Goal: Task Accomplishment & Management: Manage account settings

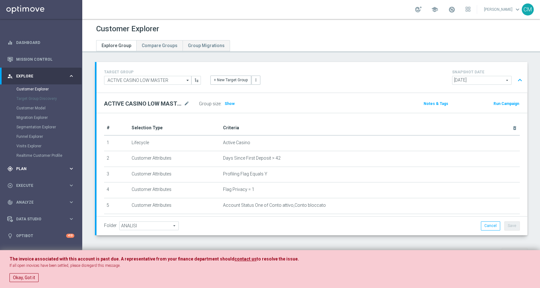
scroll to position [127, 0]
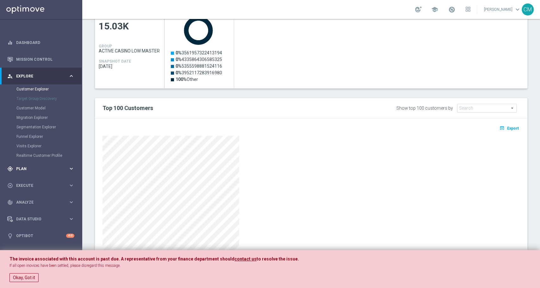
click at [41, 169] on span "Plan" at bounding box center [42, 169] width 52 height 4
click at [29, 124] on span "Templates" at bounding box center [39, 125] width 45 height 4
click at [30, 136] on link "Optimail" at bounding box center [43, 134] width 46 height 5
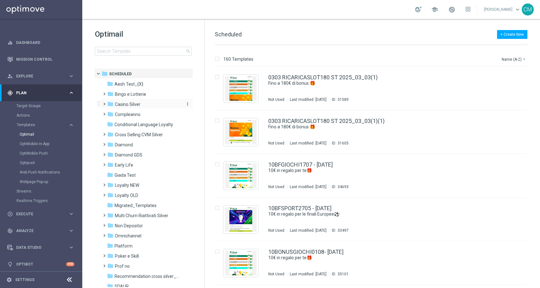
click at [123, 106] on span "Casino Silver" at bounding box center [128, 105] width 26 height 6
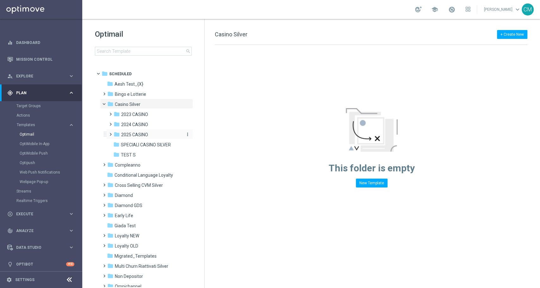
click at [134, 134] on span "2025 CASINO" at bounding box center [134, 135] width 27 height 6
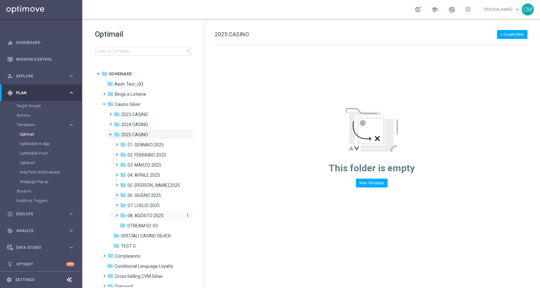
click at [151, 214] on span "08. AGOSTO 2025" at bounding box center [145, 216] width 36 height 6
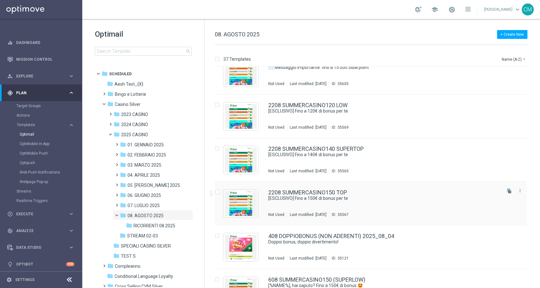
scroll to position [1237, 0]
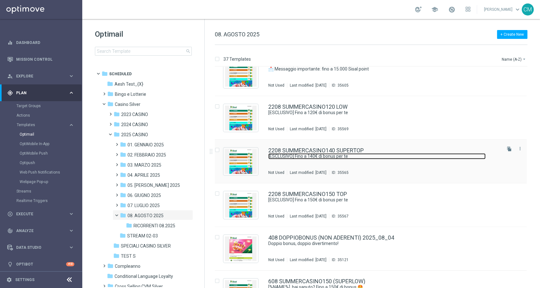
click at [331, 155] on link "[ESCLUSIVO] Fino a 140€ di bonus per te" at bounding box center [376, 156] width 217 height 6
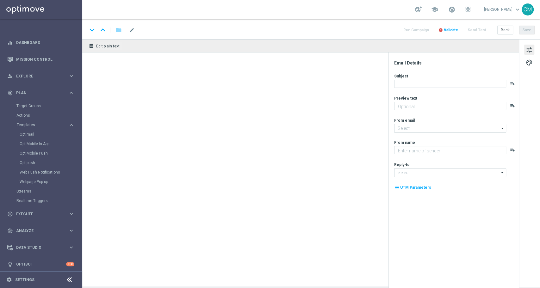
type textarea "Scopri la promozione che ti abbiamo riservato"
type input "[EMAIL_ADDRESS][DOMAIN_NAME]"
type textarea "Sisal"
type input "[EMAIL_ADDRESS][DOMAIN_NAME]"
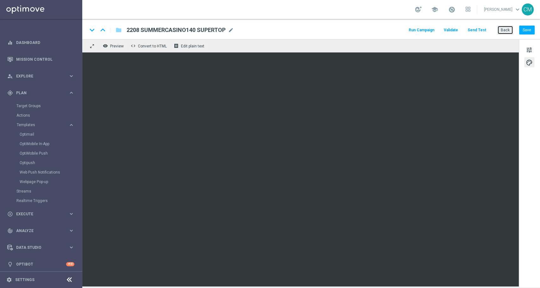
click at [508, 27] on button "Back" at bounding box center [505, 30] width 16 height 9
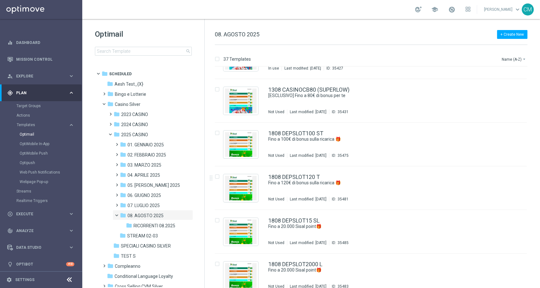
scroll to position [861, 0]
click at [157, 203] on span "07. LUGLIO 2025" at bounding box center [143, 206] width 32 height 6
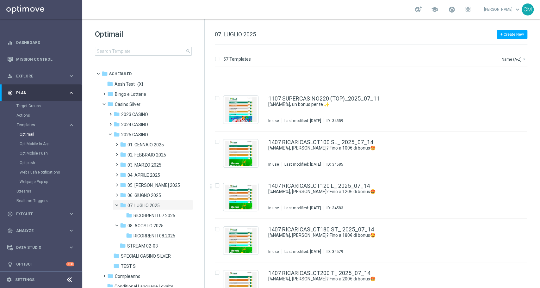
scroll to position [877, 0]
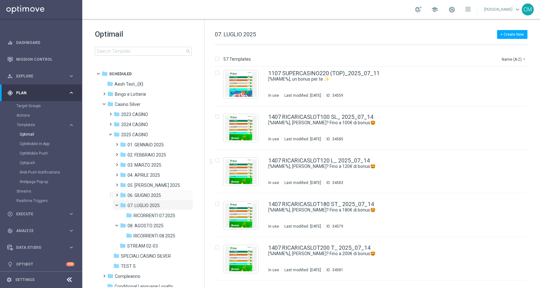
click at [156, 191] on div "folder 06. GIUGNO 2025 more_vert" at bounding box center [153, 195] width 80 height 10
click at [140, 199] on div "folder 06. GIUGNO 2025" at bounding box center [151, 195] width 62 height 7
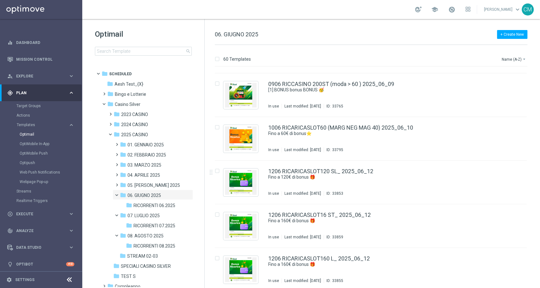
scroll to position [388, 0]
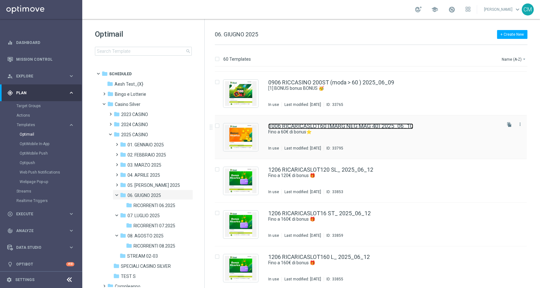
click at [325, 128] on link "1006 RICARICASLOT60 (MARG NEG MAG 40) 2025_06_10" at bounding box center [340, 126] width 145 height 6
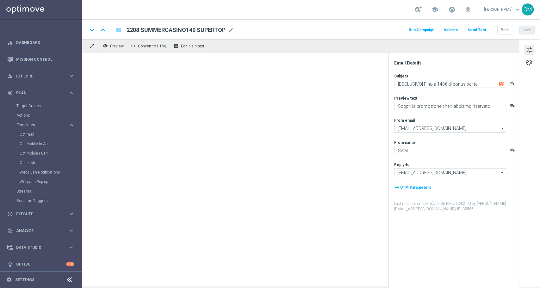
type textarea "Fino a 60€ di bonus⭐"
type textarea "Vuoi scoprire la nuova promozione per te?"
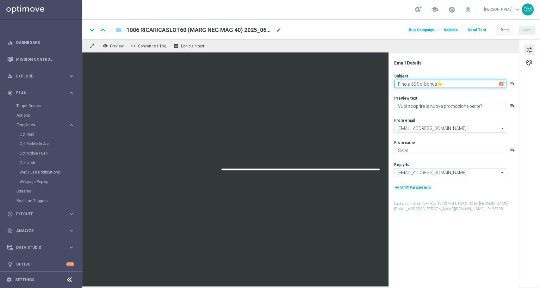
drag, startPoint x: 470, startPoint y: 86, endPoint x: 336, endPoint y: 91, distance: 134.6
click at [336, 91] on div "remove_red_eye Preview code Convert to HTML receipt Edit plain text Email Detai…" at bounding box center [311, 162] width 458 height 247
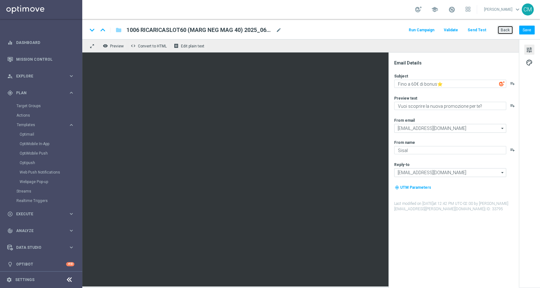
click at [509, 27] on button "Back" at bounding box center [505, 30] width 16 height 9
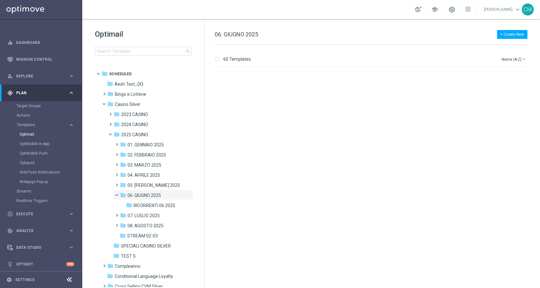
scroll to position [695, 0]
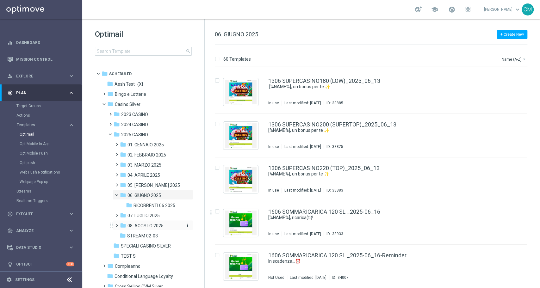
click at [159, 227] on span "08. AGOSTO 2025" at bounding box center [145, 226] width 36 height 6
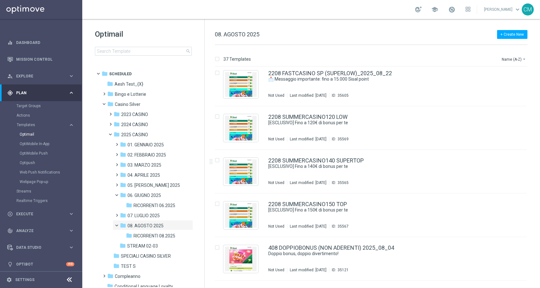
scroll to position [1226, 0]
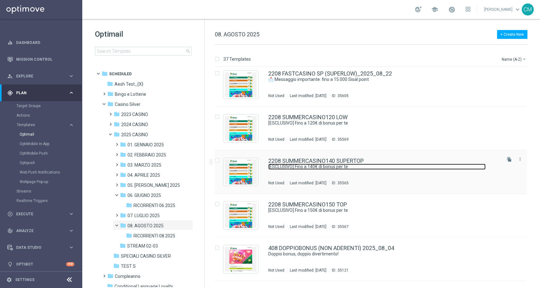
click at [362, 168] on link "[ESCLUSIVO] Fino a 140€ di bonus per te" at bounding box center [376, 167] width 217 height 6
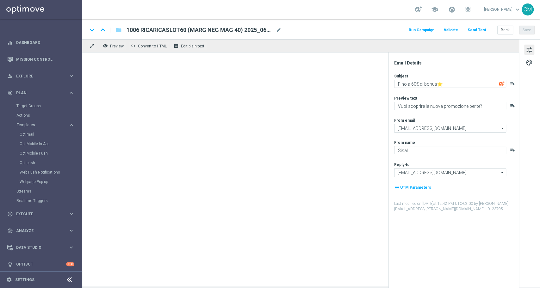
type textarea "[ESCLUSIVO] Fino a 140€ di bonus per te"
type textarea "Scopri la promozione che ti abbiamo riservato"
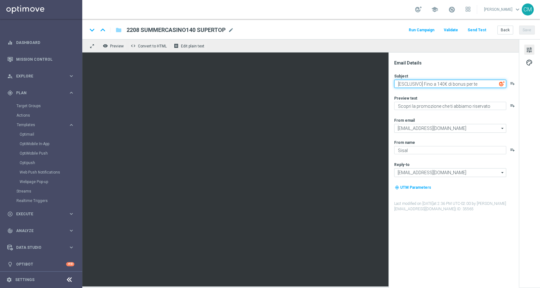
paste textarea "Fino a 60€ di bonus⭐"
click at [413, 84] on textarea "Fino a 60€ di bonus⭐" at bounding box center [450, 84] width 112 height 8
type textarea "Fino a 140€ di bonus⭐"
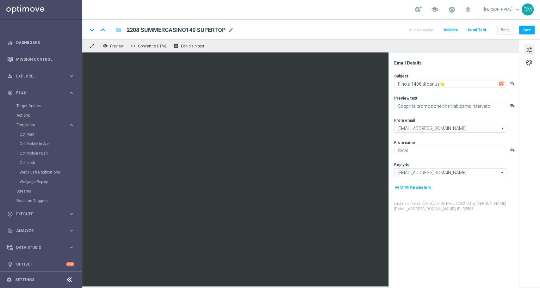
click at [534, 30] on div "keyboard_arrow_down keyboard_arrow_up folder 2208 SUMMERCASINO140 SUPERTOP 2208…" at bounding box center [311, 29] width 458 height 20
click at [510, 32] on button "Back" at bounding box center [505, 30] width 16 height 9
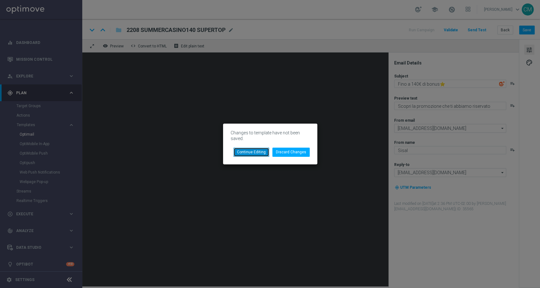
click at [260, 151] on button "Continue Editing" at bounding box center [251, 152] width 36 height 9
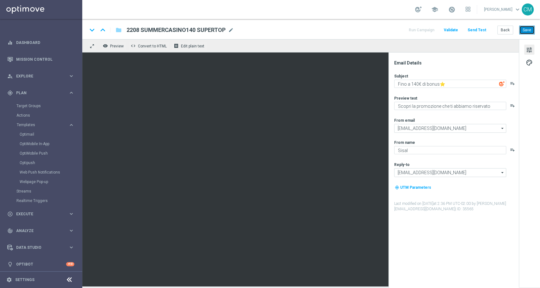
click at [524, 29] on button "Save" at bounding box center [527, 30] width 16 height 9
click at [507, 28] on button "Back" at bounding box center [505, 30] width 16 height 9
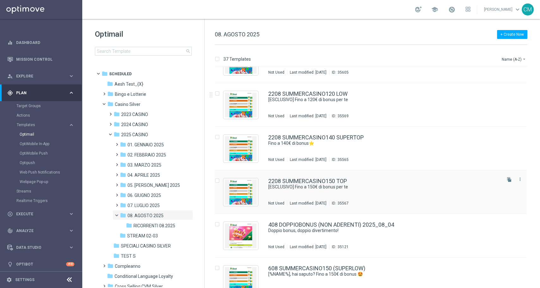
scroll to position [1250, 0]
click at [391, 195] on div "2208 SUMMERCASINO150 TOP [ESCLUSIVO] Fino a 150€ di bonus per te Not Used Last …" at bounding box center [384, 192] width 232 height 28
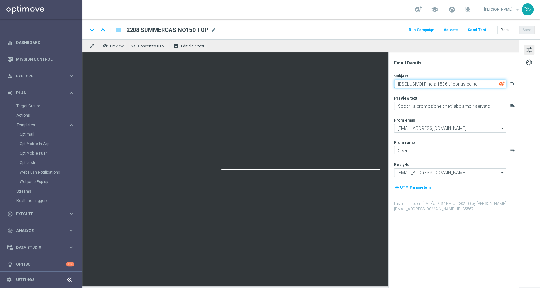
drag, startPoint x: 491, startPoint y: 84, endPoint x: 326, endPoint y: 73, distance: 165.5
click at [326, 73] on div "remove_red_eye Preview code Convert to HTML receipt Edit plain text Email Detai…" at bounding box center [311, 162] width 458 height 247
paste textarea "Fino a 60€ di bonus⭐"
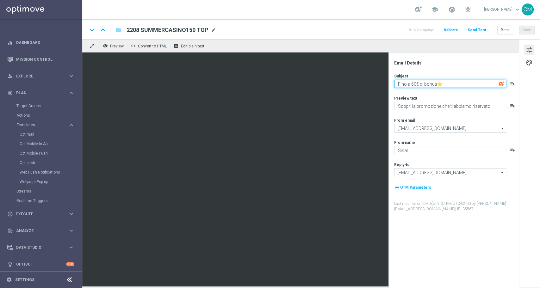
click at [416, 81] on textarea "Fino a 60€ di bonus⭐" at bounding box center [450, 84] width 112 height 8
click at [413, 82] on textarea "Fino a 60€ di bonus⭐" at bounding box center [450, 84] width 112 height 8
type textarea "Fino a 150€ di bonus⭐"
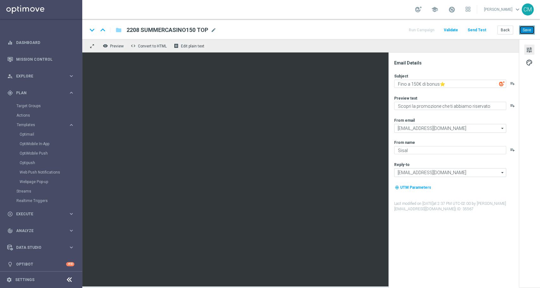
click at [531, 28] on button "Save" at bounding box center [527, 30] width 16 height 9
click at [506, 32] on button "Back" at bounding box center [505, 30] width 16 height 9
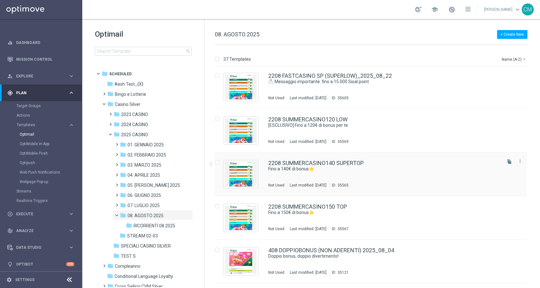
scroll to position [1224, 0]
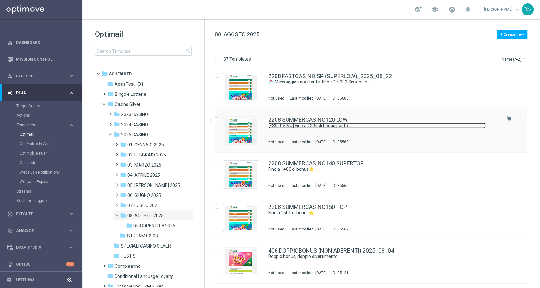
click at [346, 127] on link "[ESCLUSIVO] Fino a 120€ di bonus per te" at bounding box center [376, 126] width 217 height 6
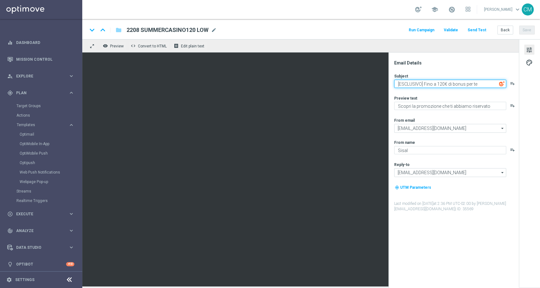
paste textarea "Fino a 60€ di bonus⭐"
click at [413, 82] on textarea "Fino a 60€ di bonus⭐" at bounding box center [450, 84] width 112 height 8
type textarea "Fino a 120€ di bonus⭐"
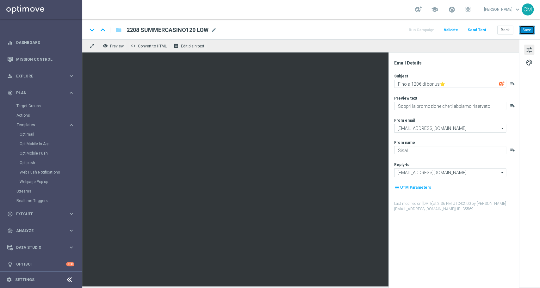
click at [526, 29] on button "Save" at bounding box center [527, 30] width 16 height 9
click at [509, 27] on button "Back" at bounding box center [505, 30] width 16 height 9
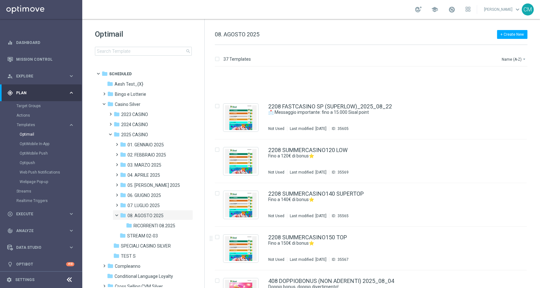
scroll to position [1241, 0]
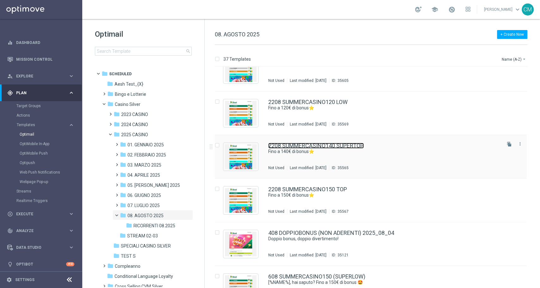
click at [355, 143] on link "2208 SUMMERCASINO140 SUPERTOP" at bounding box center [316, 146] width 96 height 6
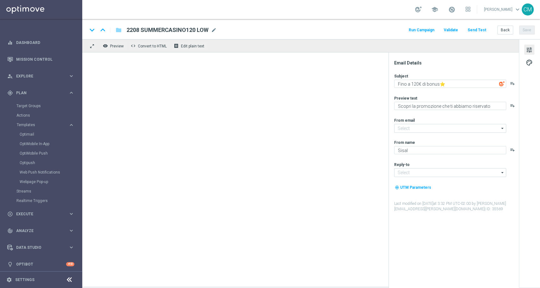
type input "[EMAIL_ADDRESS][DOMAIN_NAME]"
type textarea "Fino a 140€ di bonus⭐"
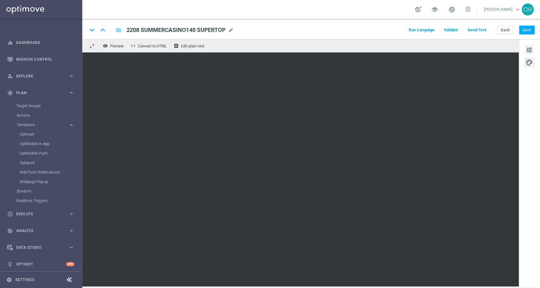
click at [532, 49] on button "tune" at bounding box center [529, 50] width 10 height 10
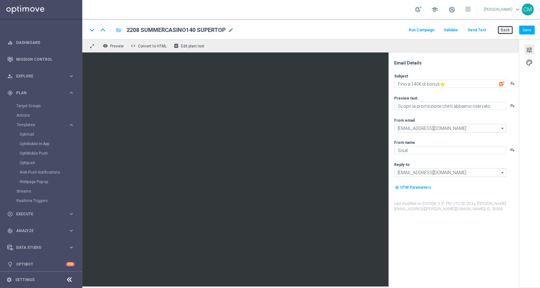
click at [506, 33] on button "Back" at bounding box center [505, 30] width 16 height 9
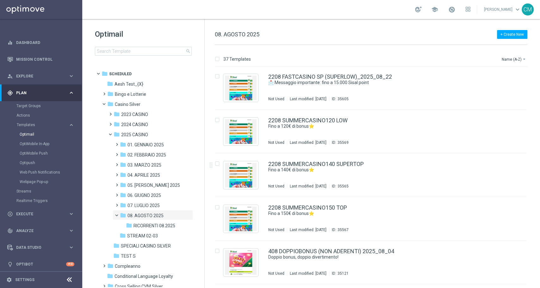
scroll to position [1230, 0]
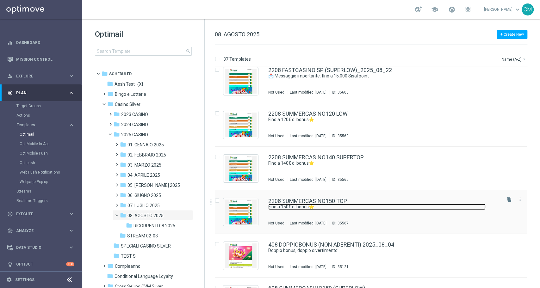
click at [377, 204] on link "Fino a 150€ di bonus⭐" at bounding box center [376, 207] width 217 height 6
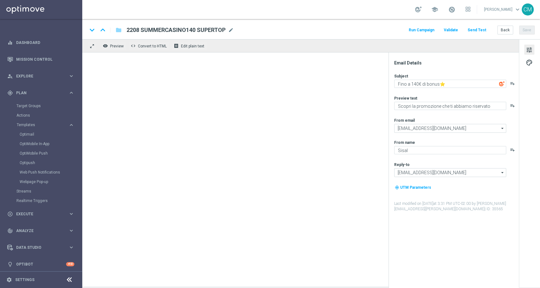
type textarea "Fino a 150€ di bonus⭐"
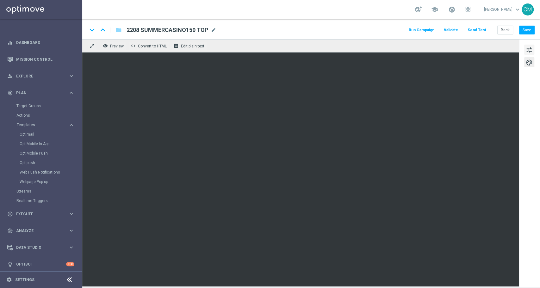
click at [529, 48] on span "tune" at bounding box center [529, 50] width 7 height 8
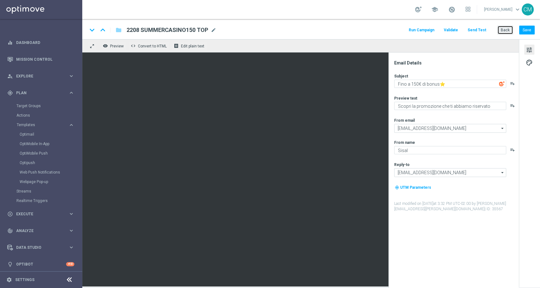
click at [504, 34] on button "Back" at bounding box center [505, 30] width 16 height 9
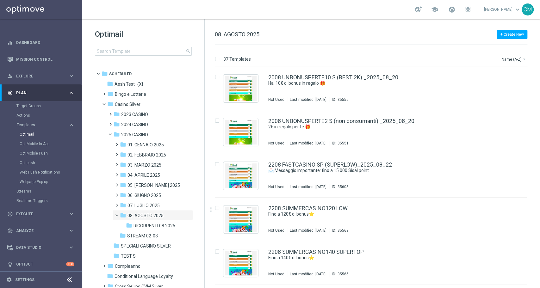
scroll to position [1136, 0]
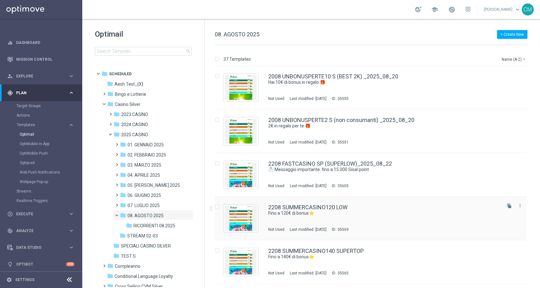
click at [377, 205] on div "2208 SUMMERCASINO120 LOW" at bounding box center [384, 208] width 232 height 6
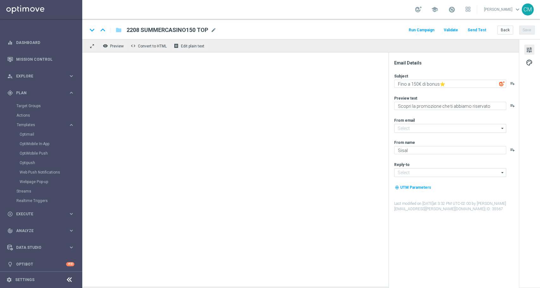
type input "[EMAIL_ADDRESS][DOMAIN_NAME]"
type textarea "Fino a 120€ di bonus⭐"
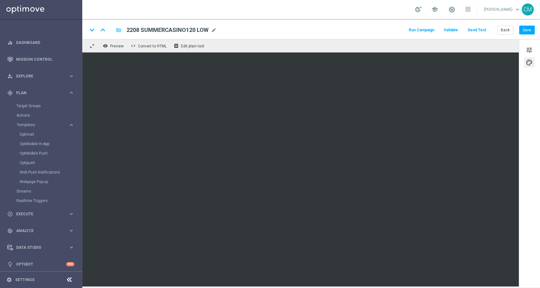
click at [535, 47] on div "tune palette" at bounding box center [529, 163] width 21 height 248
click at [532, 47] on span "tune" at bounding box center [529, 50] width 7 height 8
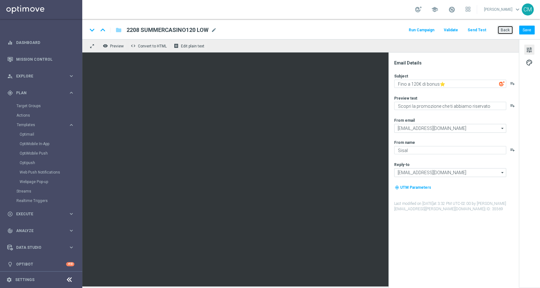
click at [502, 31] on button "Back" at bounding box center [505, 30] width 16 height 9
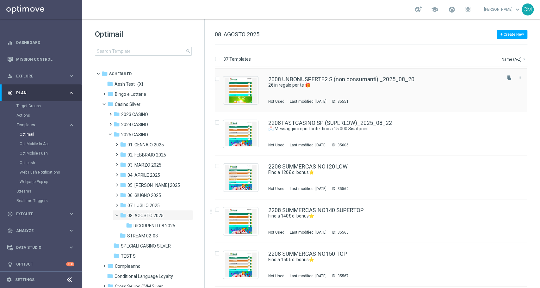
scroll to position [1177, 0]
click at [401, 120] on div "2208 FASTCASINO SP (SUPERLOW)_2025_08_22" at bounding box center [384, 123] width 232 height 6
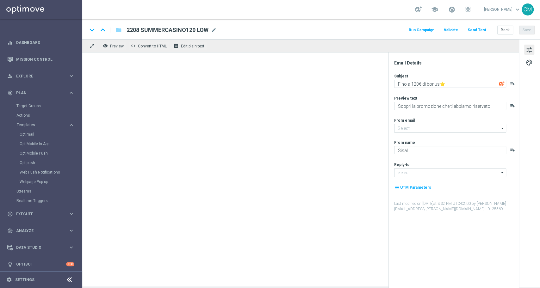
type input "[EMAIL_ADDRESS][DOMAIN_NAME]"
type textarea "📩 Messaggio importante: fino a 15.000 Sisal point"
type textarea "Vuoi scoprire cosa ti abbiamo riservato?"
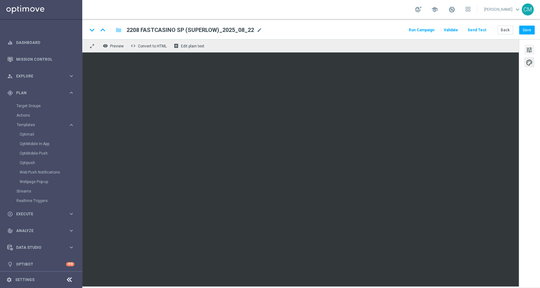
click at [529, 51] on span "tune" at bounding box center [529, 50] width 7 height 8
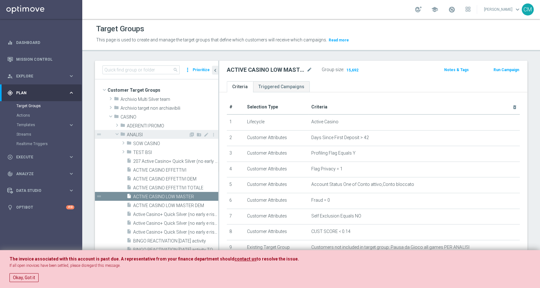
click at [117, 136] on span at bounding box center [117, 134] width 8 height 6
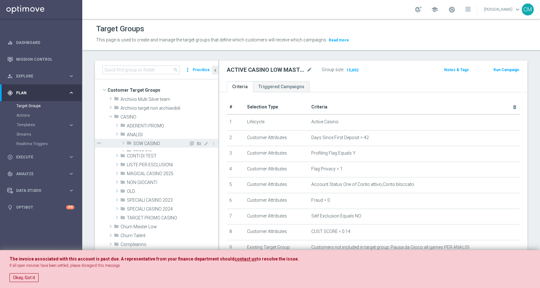
scroll to position [58, 0]
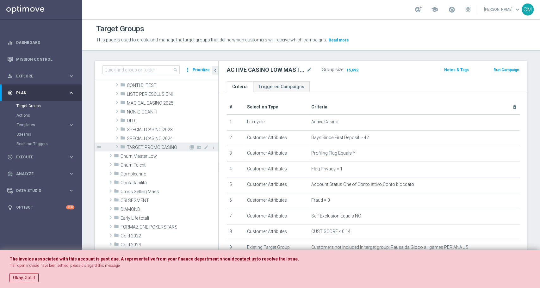
click at [127, 147] on div "folder TARGET PROMO CASINO" at bounding box center [154, 147] width 68 height 9
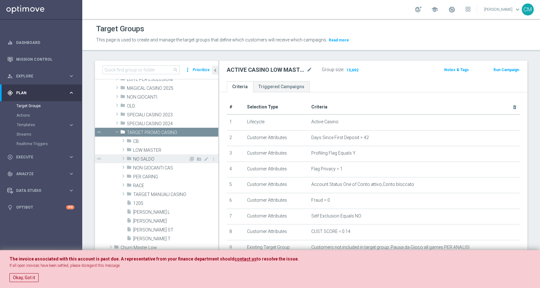
scroll to position [75, 0]
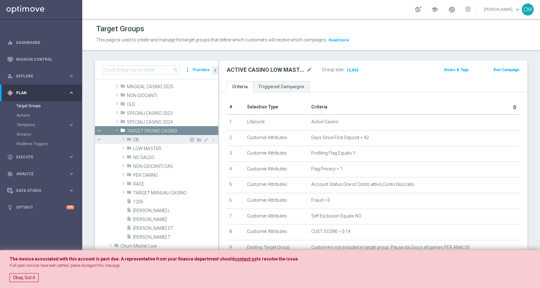
click at [135, 137] on span "CB" at bounding box center [160, 139] width 55 height 5
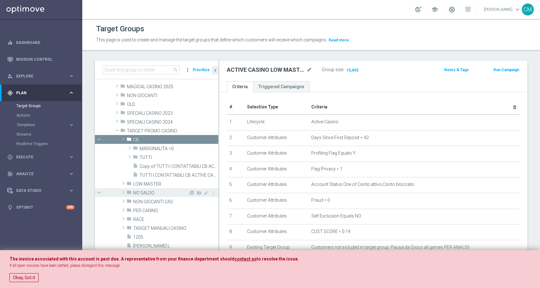
scroll to position [100, 0]
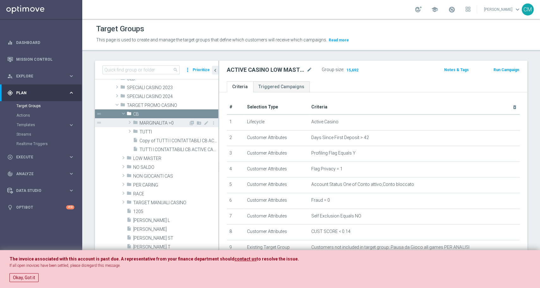
click at [155, 122] on span "MARGINALITA >0" at bounding box center [164, 123] width 49 height 5
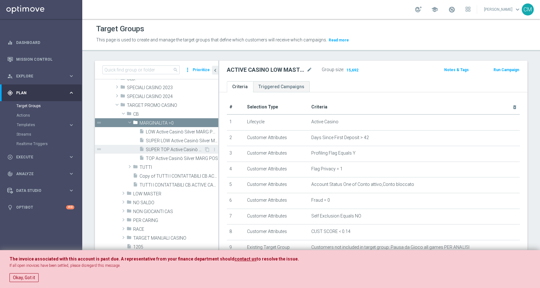
click at [172, 150] on span "SUPER TOP Active Casinò Silver MARG POS" at bounding box center [175, 149] width 58 height 5
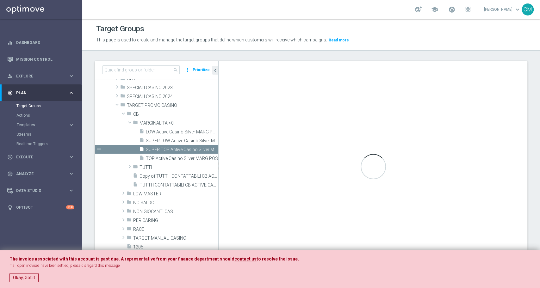
checkbox input "true"
type input "MARGINALITA >0"
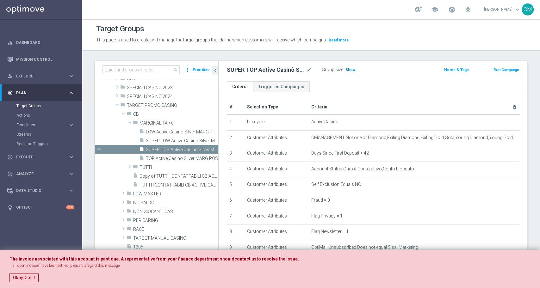
click at [350, 70] on span "Show" at bounding box center [350, 70] width 10 height 4
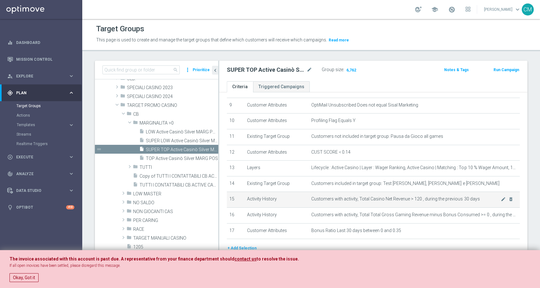
scroll to position [166, 0]
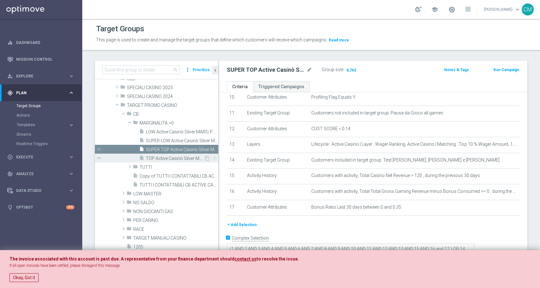
click at [170, 157] on span "TOP Active Casinò Silver MARG POS" at bounding box center [175, 158] width 58 height 5
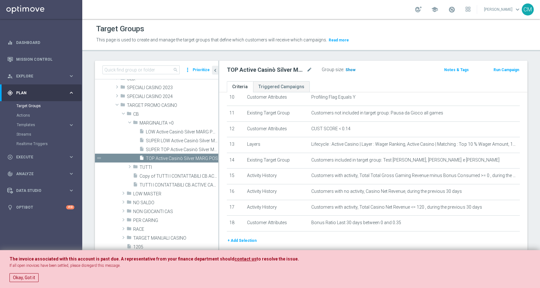
click at [351, 68] on span "Show" at bounding box center [350, 70] width 10 height 4
click at [30, 275] on button "Okay, Got it" at bounding box center [23, 277] width 29 height 9
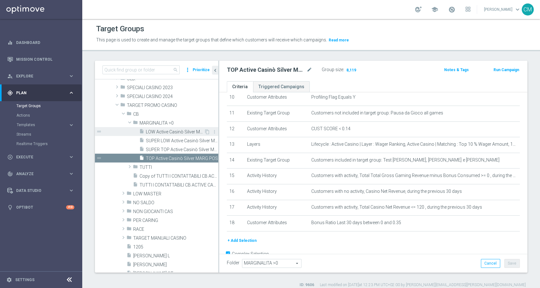
click at [160, 128] on div "insert_drive_file LOW Active Casinò Silver MARG POS" at bounding box center [171, 131] width 65 height 9
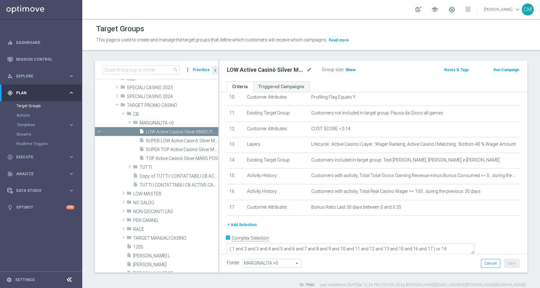
click at [349, 71] on span "Show" at bounding box center [350, 70] width 10 height 4
click at [168, 140] on span "SUPER LOW Active Casinò Silver MARG POS" at bounding box center [175, 140] width 58 height 5
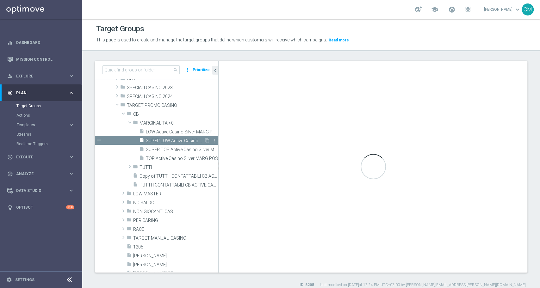
type textarea "( 1 and 2 and 3 and 4 and 5 and 6 and 7 and 8 and 9 and 10 and 11 and 12 and 13…"
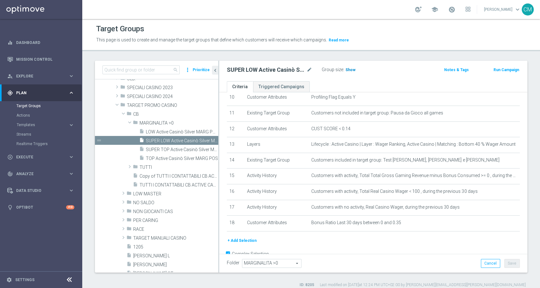
click at [352, 68] on span "Show" at bounding box center [350, 70] width 10 height 4
